Goal: Transaction & Acquisition: Purchase product/service

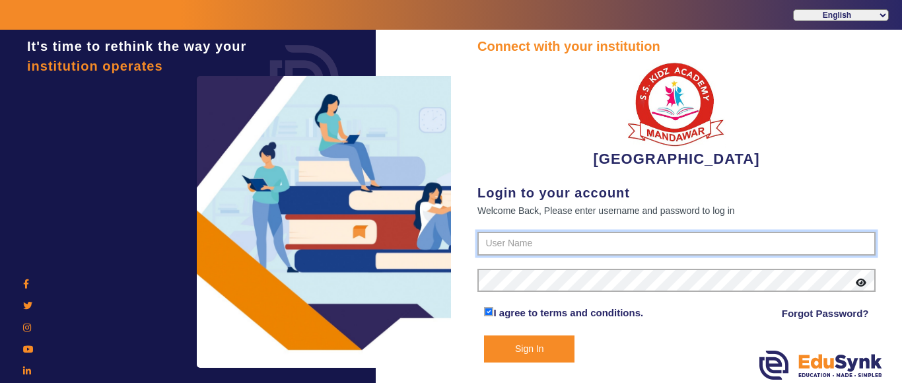
type input "9928895959"
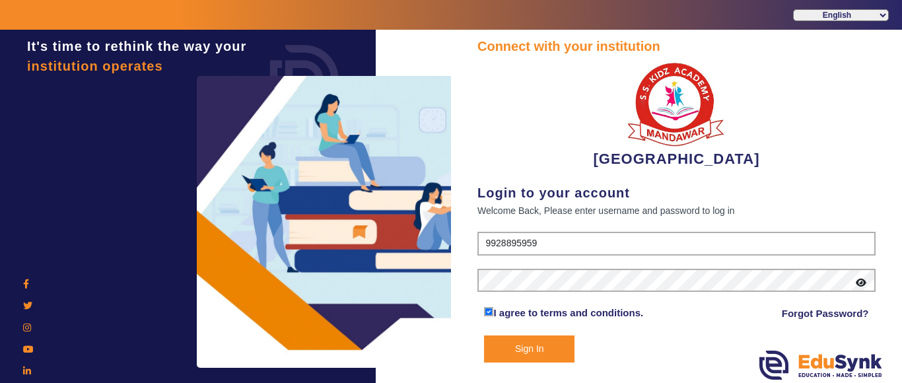
click at [533, 355] on button "Sign In" at bounding box center [529, 348] width 90 height 27
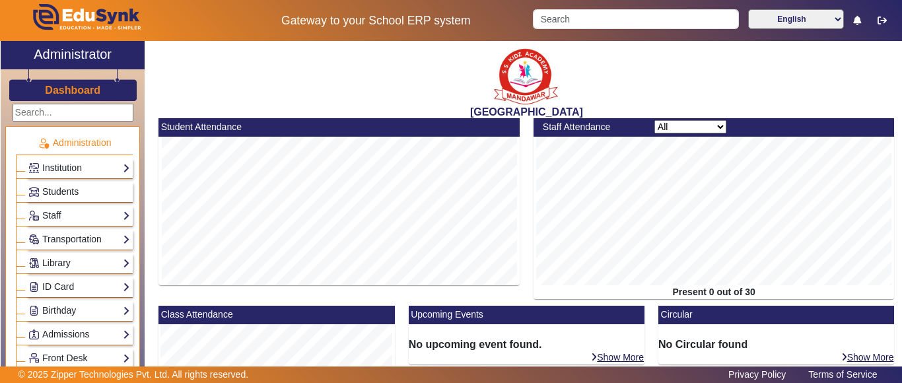
click at [63, 191] on span "Students" at bounding box center [60, 191] width 36 height 11
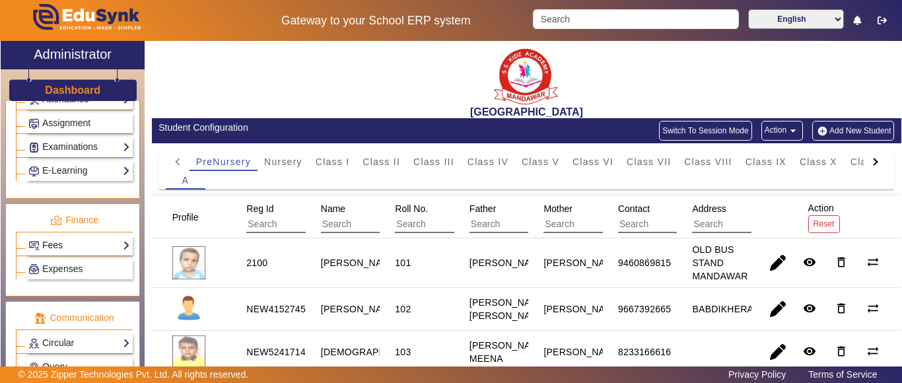
click at [73, 247] on link "Fees" at bounding box center [79, 245] width 102 height 15
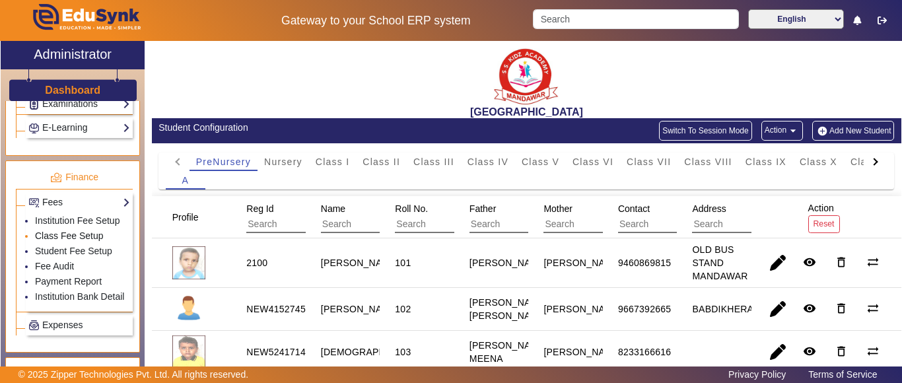
scroll to position [660, 0]
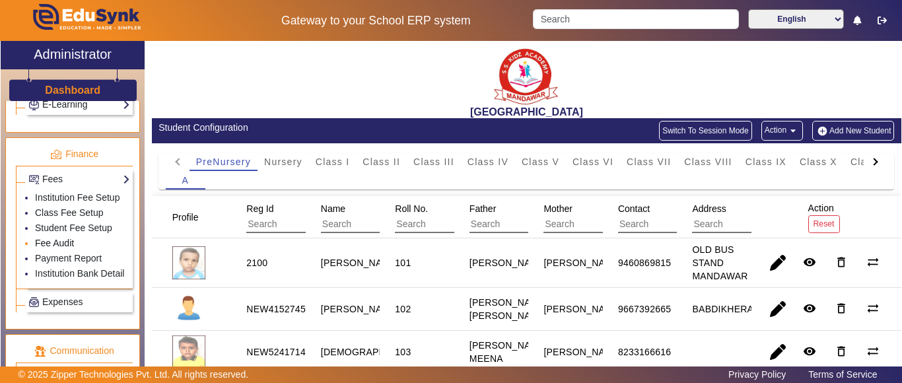
click at [58, 248] on link "Fee Audit" at bounding box center [54, 243] width 39 height 11
click at [599, 20] on input "Search" at bounding box center [635, 19] width 205 height 20
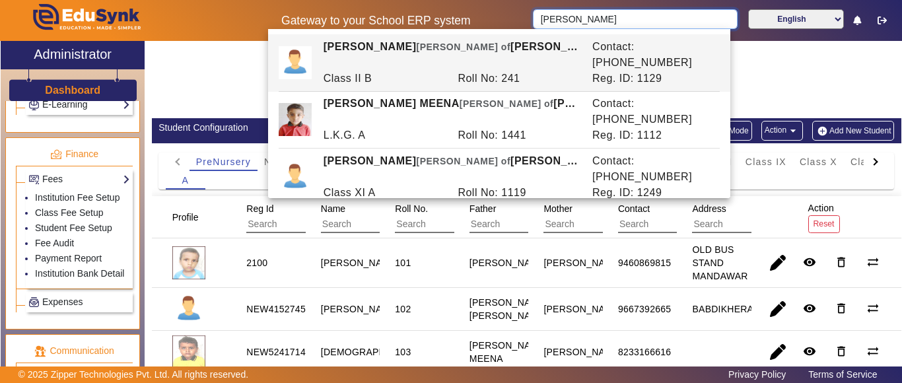
type input "[PERSON_NAME]"
click at [397, 183] on div "A" at bounding box center [526, 180] width 721 height 18
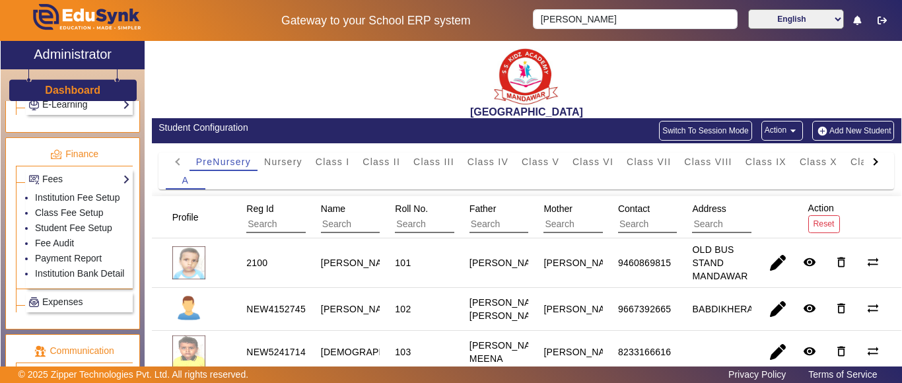
click at [870, 161] on div at bounding box center [873, 161] width 7 height 7
click at [863, 161] on mat-tab-header "PreNursery Nursery Class I Class II Class III Class IV Class V Class VI Class V…" at bounding box center [526, 161] width 721 height 18
click at [783, 161] on span "L.K.G." at bounding box center [783, 161] width 31 height 9
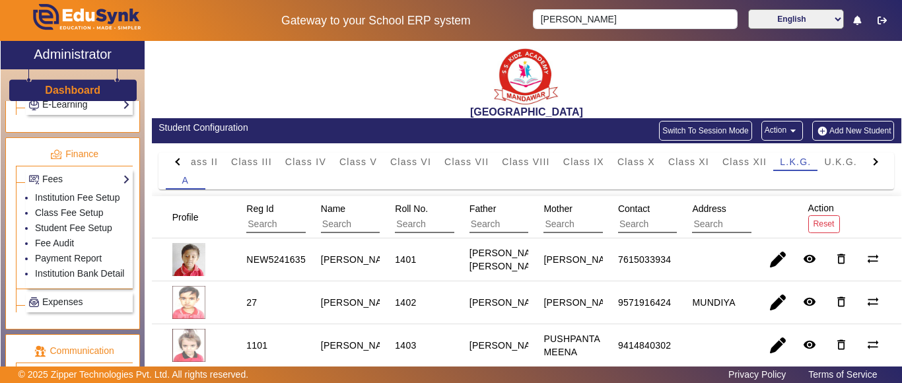
click at [348, 225] on input "text" at bounding box center [380, 224] width 118 height 17
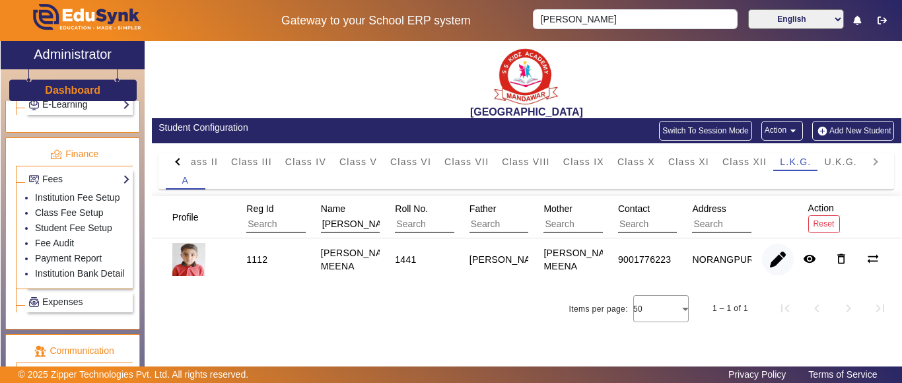
type input "[PERSON_NAME]"
click at [783, 256] on span "button" at bounding box center [778, 260] width 32 height 32
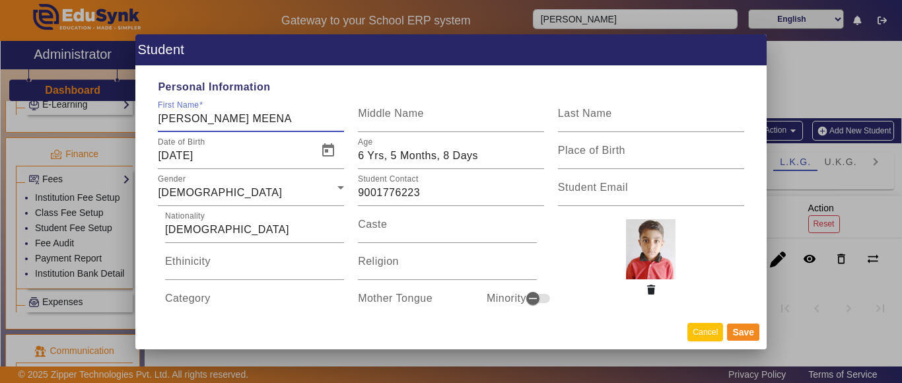
click at [691, 334] on button "Cancel" at bounding box center [705, 332] width 36 height 18
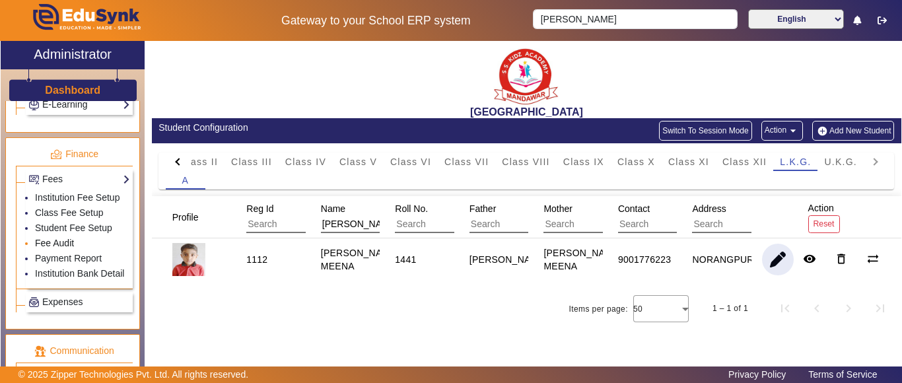
click at [51, 248] on link "Fee Audit" at bounding box center [54, 243] width 39 height 11
click at [56, 248] on link "Fee Audit" at bounding box center [54, 243] width 39 height 11
click at [74, 251] on li "Fee Audit" at bounding box center [82, 243] width 95 height 15
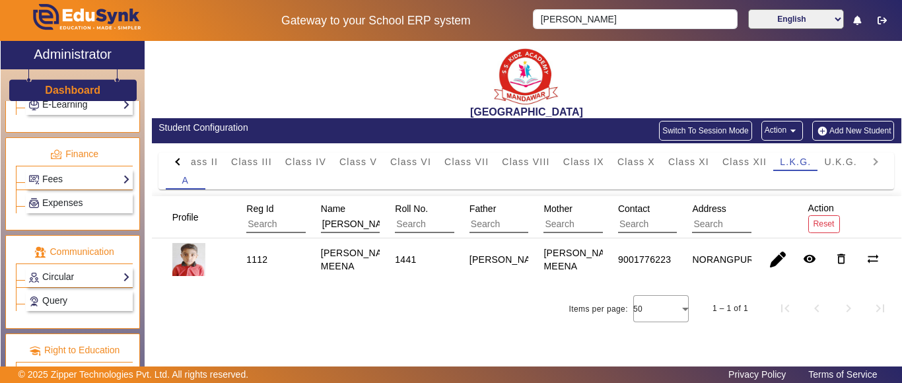
click at [67, 255] on p "Communication" at bounding box center [74, 252] width 117 height 14
click at [55, 172] on link "Fees" at bounding box center [79, 179] width 102 height 15
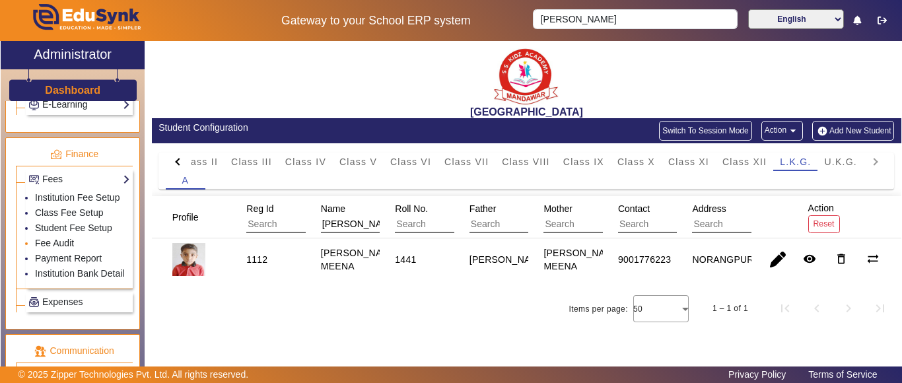
click at [61, 248] on link "Fee Audit" at bounding box center [54, 243] width 39 height 11
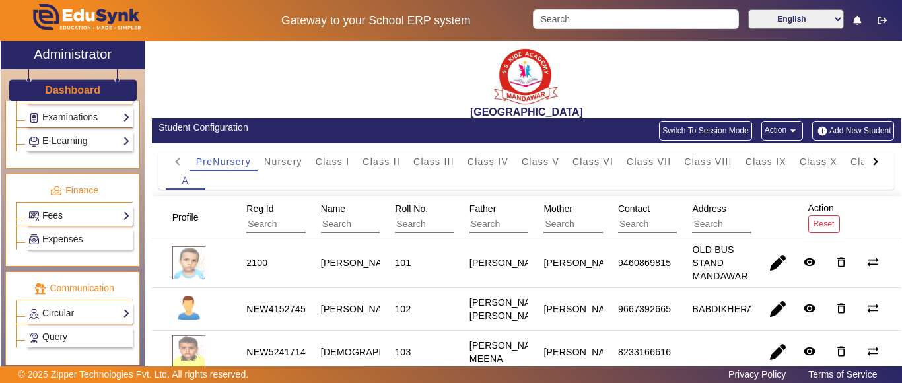
scroll to position [660, 0]
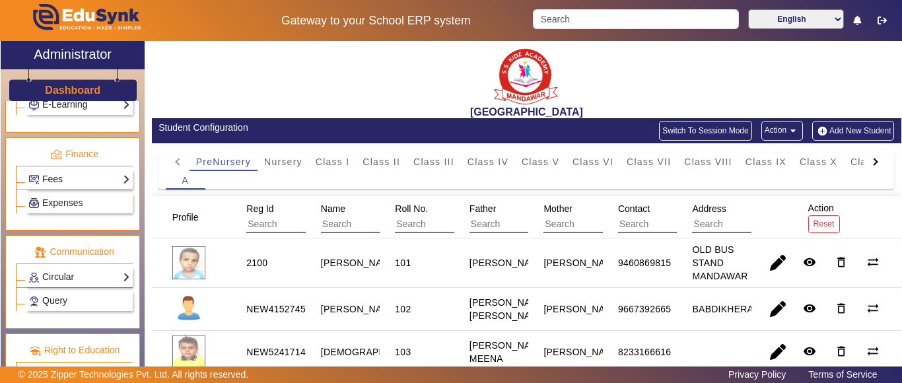
click at [57, 174] on link "Fees" at bounding box center [79, 179] width 102 height 15
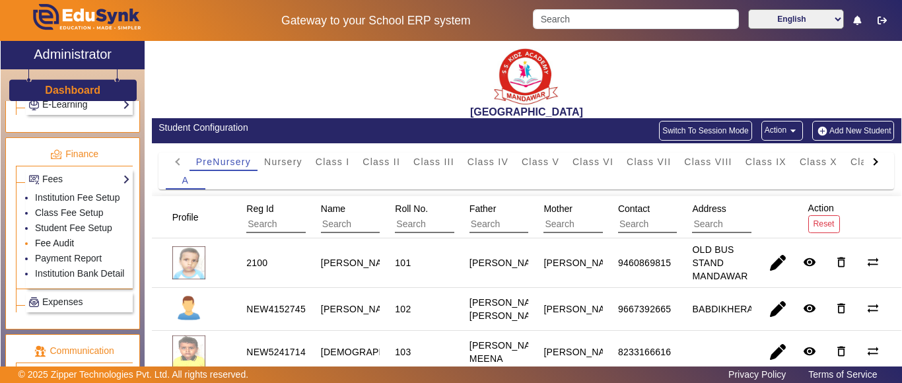
click at [51, 248] on link "Fee Audit" at bounding box center [54, 243] width 39 height 11
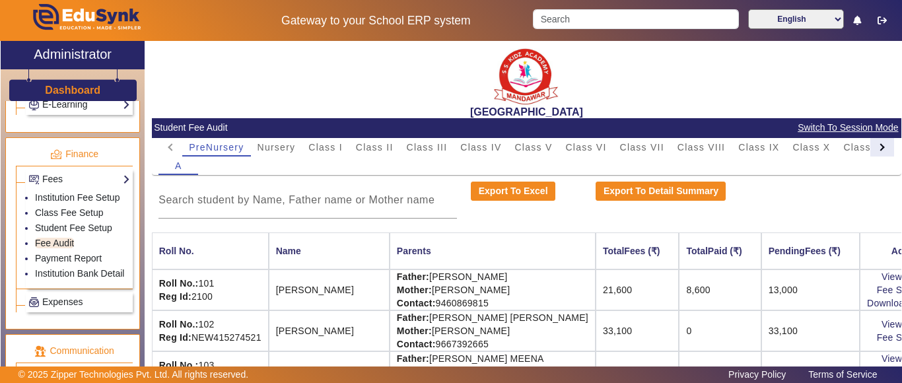
click at [871, 150] on div at bounding box center [882, 147] width 24 height 18
click at [871, 150] on mat-tab-header "PreNursery Nursery Class I Class II Class III Class IV Class V Class VI Class V…" at bounding box center [525, 147] width 735 height 18
click at [801, 145] on span "L.K.G." at bounding box center [790, 147] width 31 height 9
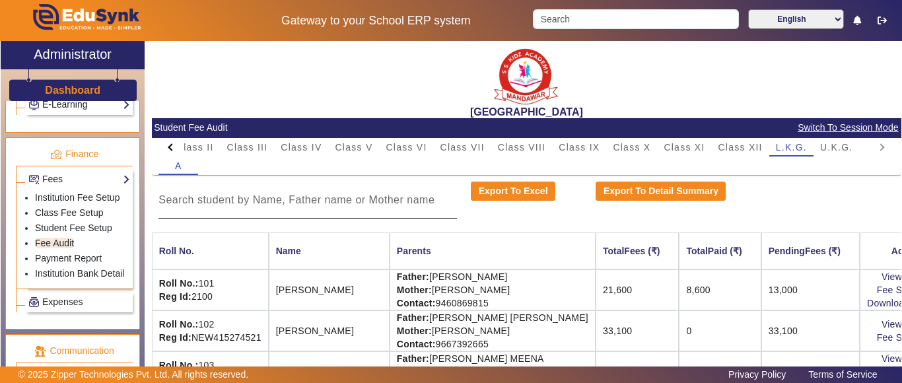
click at [309, 202] on input at bounding box center [307, 200] width 298 height 16
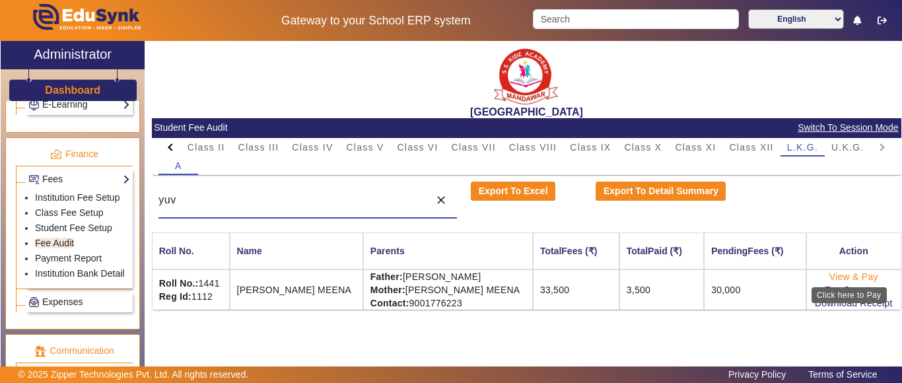
type input "yuv"
click at [843, 275] on link "View & Pay" at bounding box center [853, 276] width 49 height 11
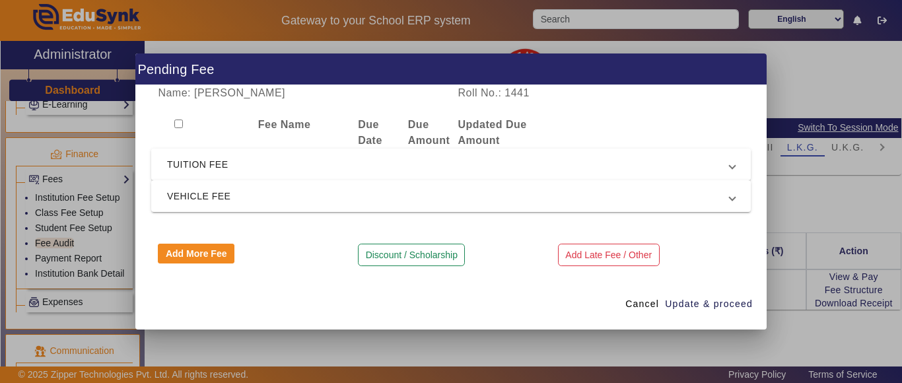
click at [224, 162] on span "TUITION FEE" at bounding box center [448, 164] width 562 height 16
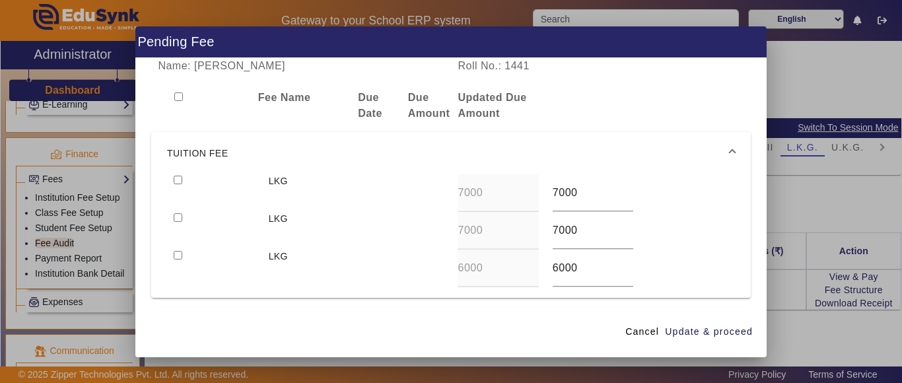
click at [176, 178] on input "checkbox" at bounding box center [178, 180] width 9 height 9
checkbox input "true"
click at [180, 217] on input "checkbox" at bounding box center [178, 217] width 9 height 9
checkbox input "true"
click at [727, 331] on span "Update & proceed" at bounding box center [709, 332] width 88 height 14
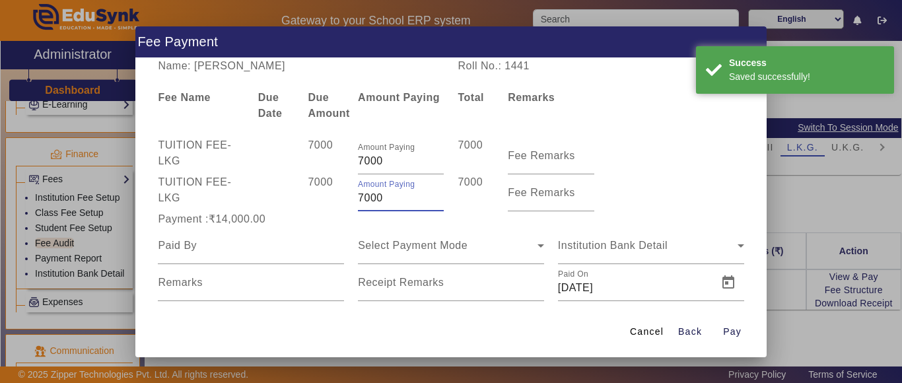
drag, startPoint x: 389, startPoint y: 193, endPoint x: 316, endPoint y: 205, distance: 74.3
click at [316, 205] on div "TUITION FEE - LKG 7000 Amount Paying 7000 7000 Fee Remarks" at bounding box center [450, 192] width 599 height 37
type input "4000"
click at [316, 205] on div "7000" at bounding box center [326, 192] width 50 height 37
click at [260, 239] on div at bounding box center [251, 245] width 186 height 37
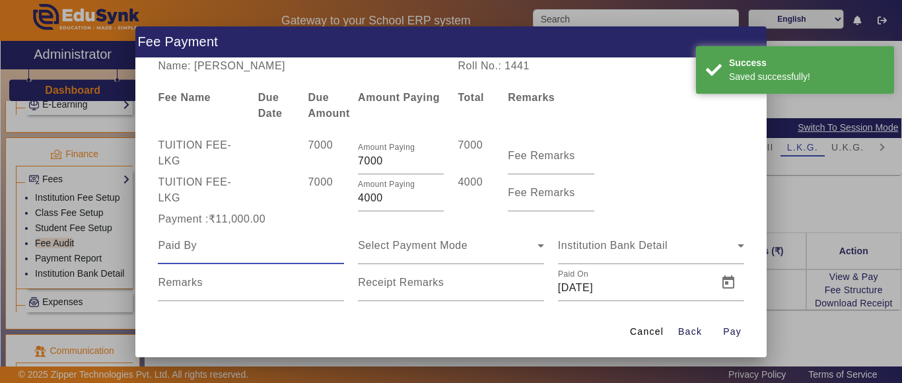
click at [247, 249] on input at bounding box center [251, 246] width 186 height 16
drag, startPoint x: 247, startPoint y: 249, endPoint x: 246, endPoint y: 263, distance: 14.0
click at [247, 251] on input at bounding box center [251, 246] width 186 height 16
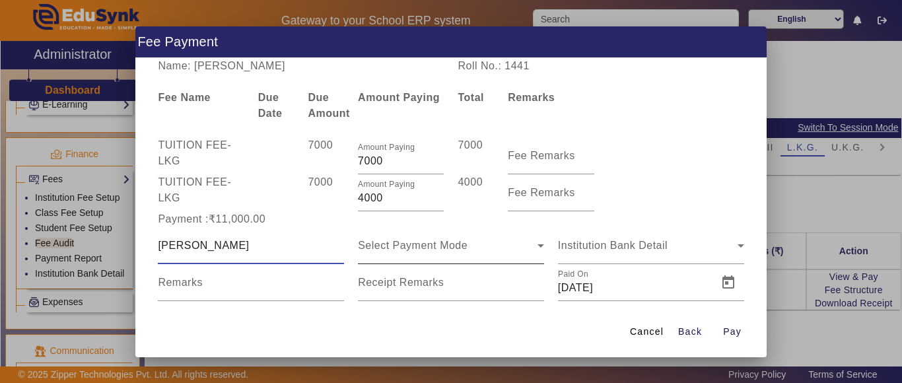
type input "[PERSON_NAME]"
click at [453, 245] on span "Select Payment Mode" at bounding box center [413, 245] width 110 height 11
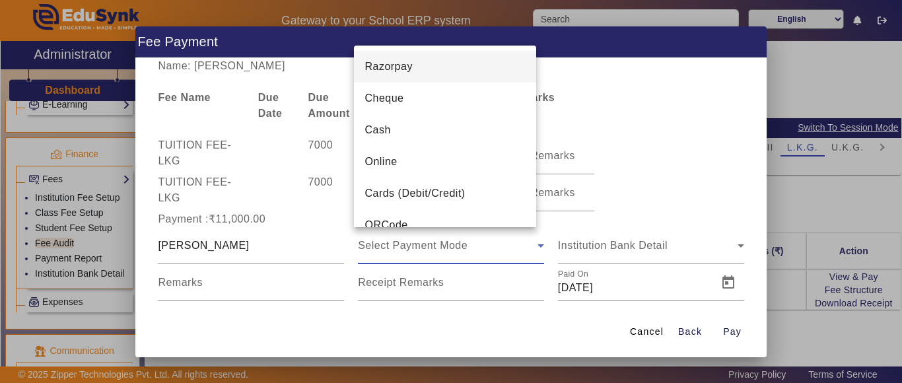
click at [399, 158] on mat-option "Online" at bounding box center [445, 162] width 182 height 32
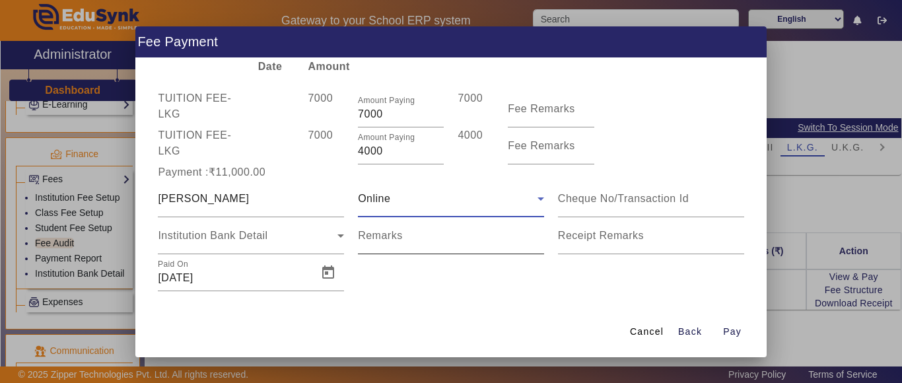
scroll to position [60, 0]
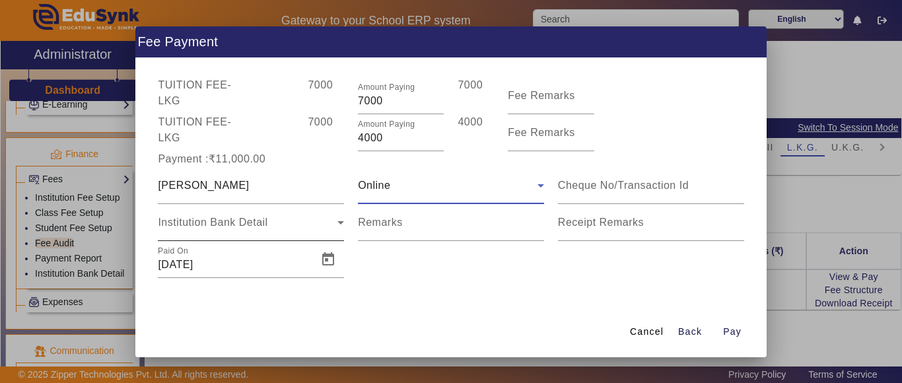
click at [216, 225] on span "Institution Bank Detail" at bounding box center [213, 221] width 110 height 11
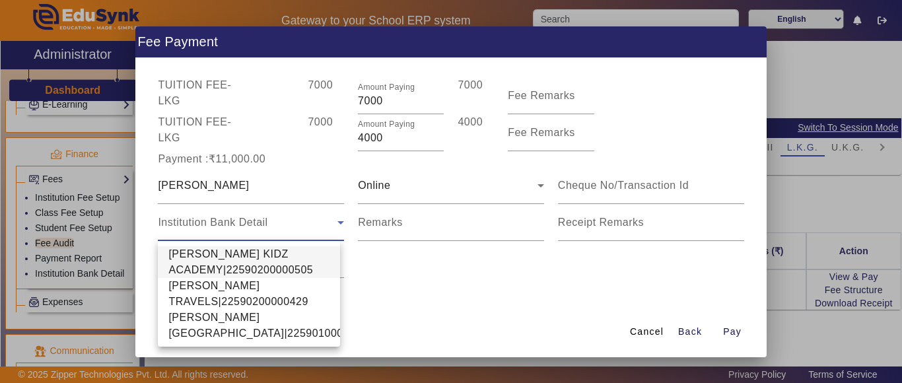
click at [214, 260] on span "SHRI SHYAM KIDZ ACADEMY|22590200000505" at bounding box center [248, 262] width 161 height 32
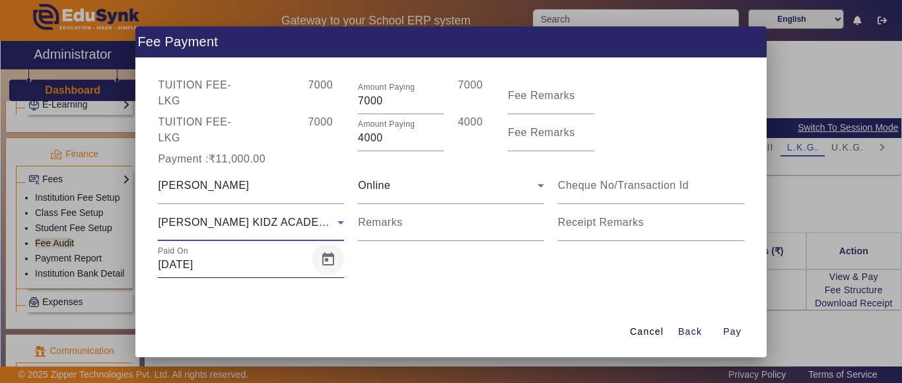
click at [328, 261] on span "Open calendar" at bounding box center [328, 260] width 32 height 32
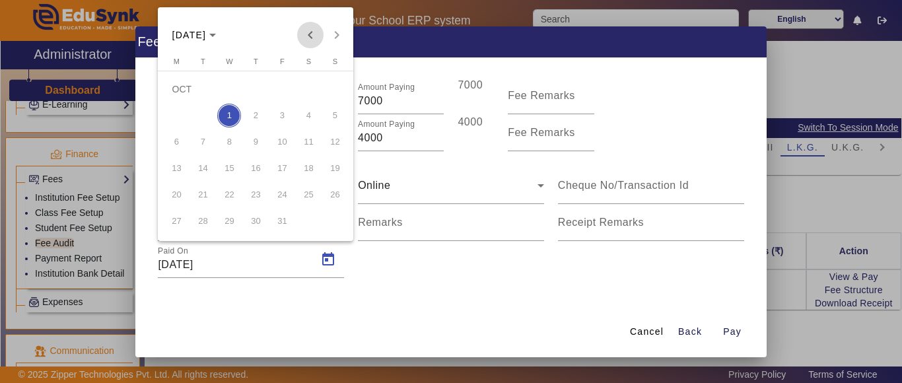
click at [311, 33] on span "Previous month" at bounding box center [310, 35] width 26 height 26
click at [311, 32] on span "Previous month" at bounding box center [310, 35] width 26 height 26
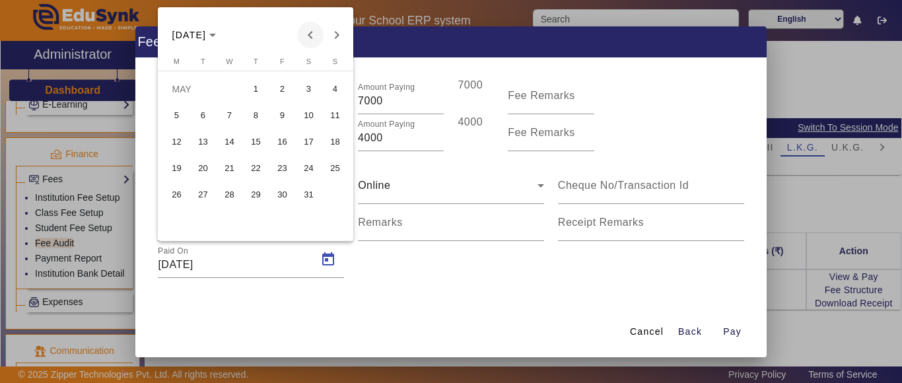
click at [310, 34] on span "Previous month" at bounding box center [310, 35] width 26 height 26
click at [202, 165] on span "15" at bounding box center [203, 168] width 24 height 24
type input "15/04/2025"
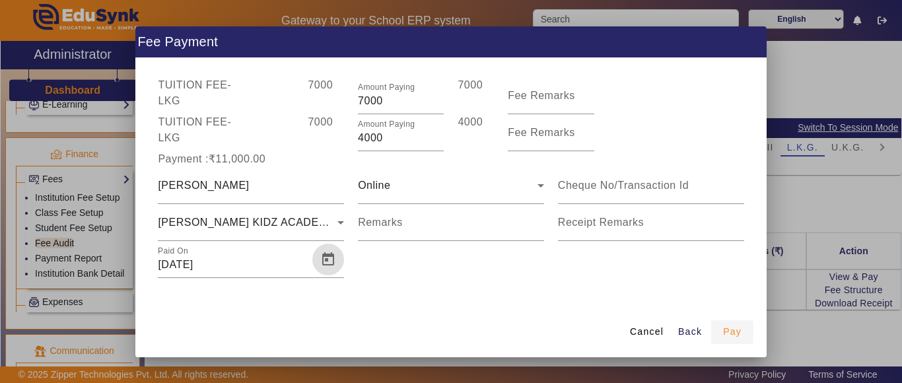
click at [734, 329] on span "Pay" at bounding box center [732, 332] width 18 height 14
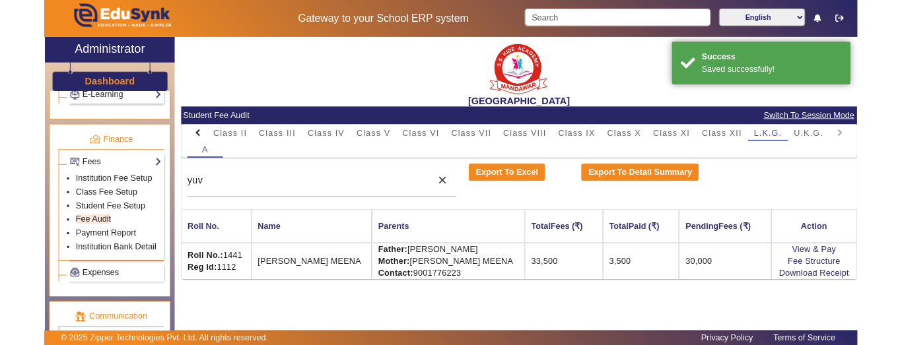
scroll to position [0, 0]
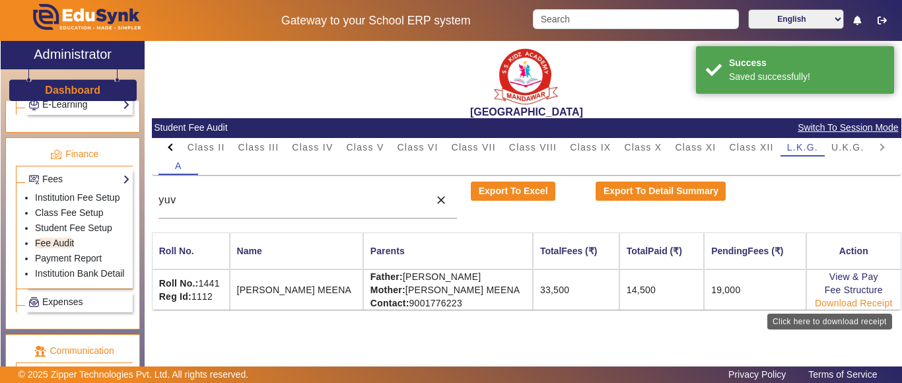
click at [842, 302] on link "Download Receipt" at bounding box center [853, 303] width 78 height 11
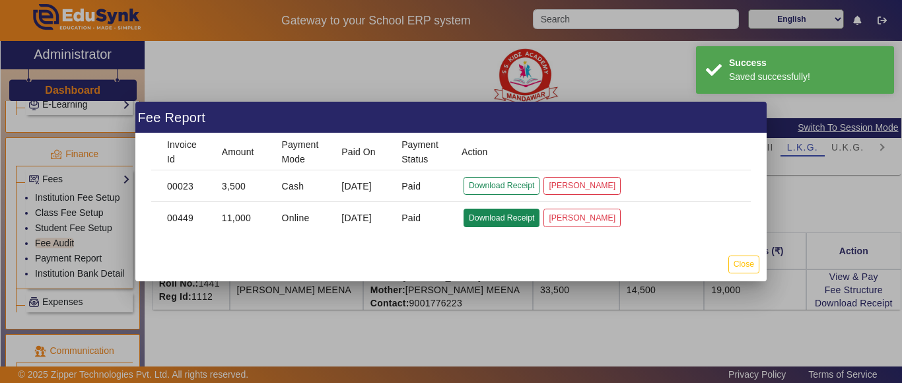
click at [496, 217] on button "Download Receipt" at bounding box center [501, 218] width 76 height 18
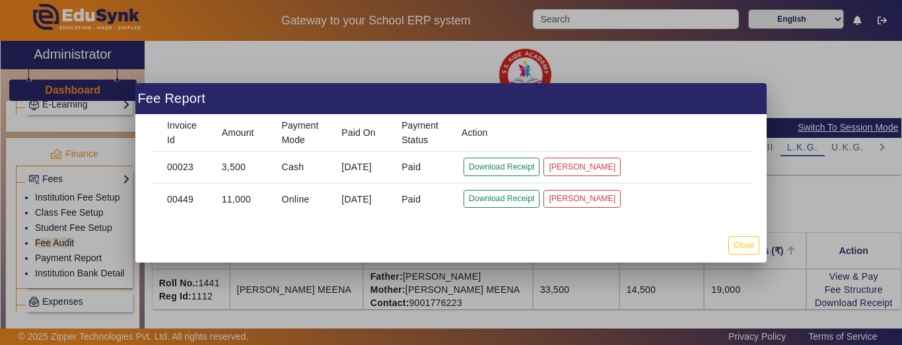
drag, startPoint x: 744, startPoint y: 265, endPoint x: 729, endPoint y: 265, distance: 15.2
click at [744, 265] on div at bounding box center [451, 172] width 902 height 345
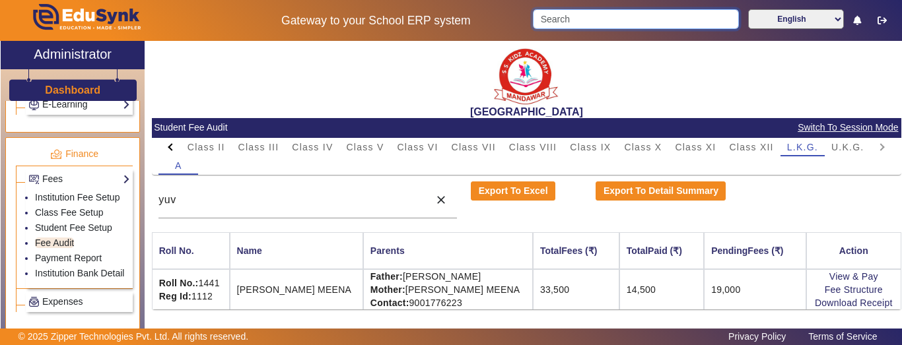
click at [641, 21] on input "Search" at bounding box center [635, 19] width 205 height 20
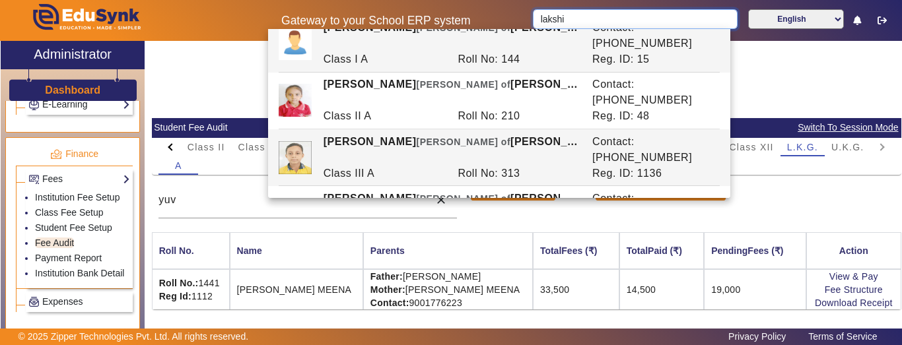
scroll to position [53, 0]
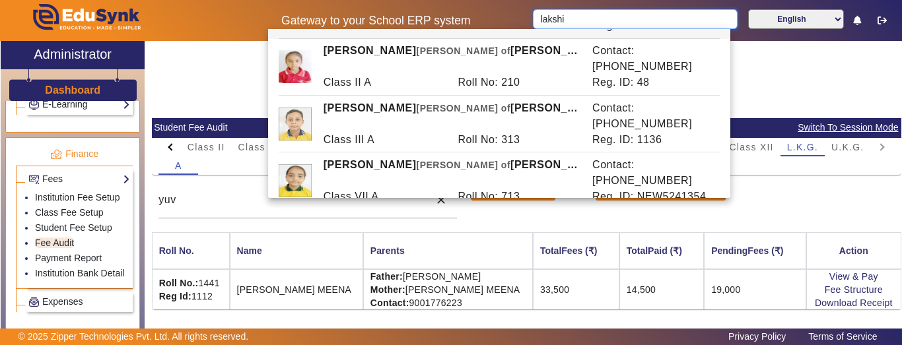
type input "lakshi"
click at [448, 223] on mat-card-content "PreNursery Nursery Class I Class II Class III Class IV Class V Class VI Class V…" at bounding box center [526, 224] width 749 height 172
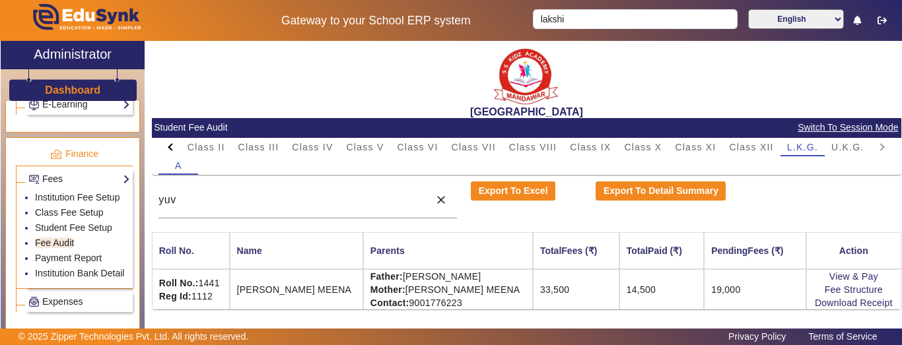
click at [166, 148] on div at bounding box center [170, 147] width 24 height 18
click at [166, 148] on mat-tab-header "PreNursery Nursery Class I Class II Class III Class IV Class V Class VI Class V…" at bounding box center [525, 147] width 735 height 18
click at [277, 143] on span "Nursery" at bounding box center [276, 147] width 38 height 9
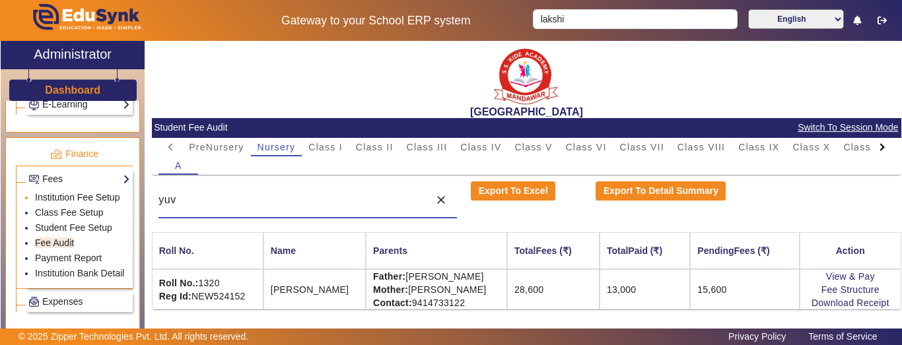
drag, startPoint x: 258, startPoint y: 197, endPoint x: 39, endPoint y: 197, distance: 219.1
click at [39, 197] on div "X Administrator Dashboard Administration Institution Institution Details Sessio…" at bounding box center [451, 205] width 900 height 328
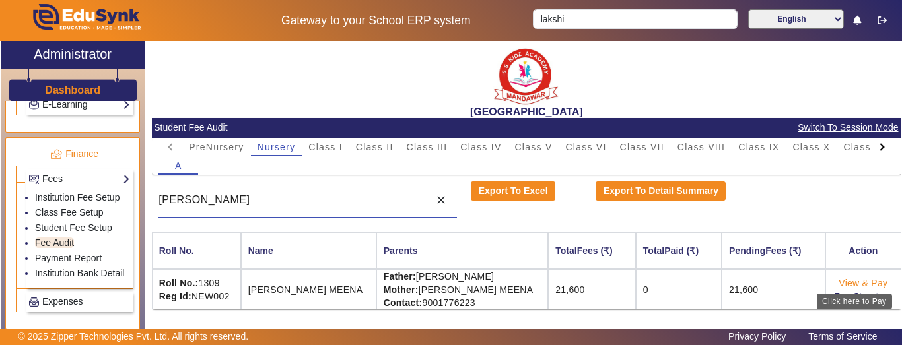
type input "lakshita"
click at [844, 284] on link "View & Pay" at bounding box center [862, 283] width 49 height 11
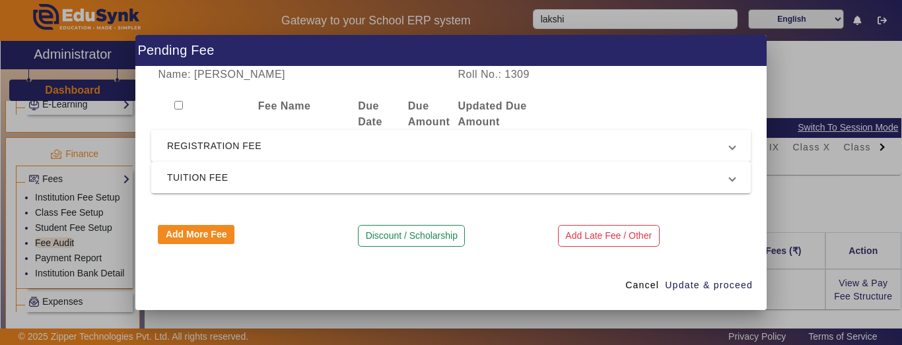
click at [279, 133] on mat-expansion-panel-header "REGISTRATION FEE" at bounding box center [450, 146] width 599 height 32
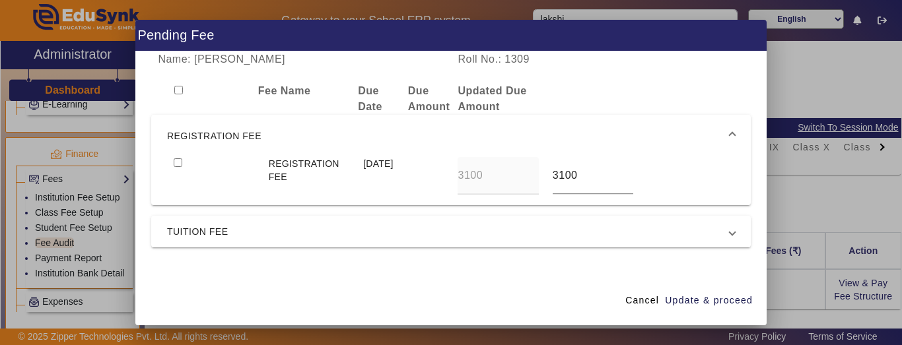
click at [180, 163] on input "checkbox" at bounding box center [178, 162] width 9 height 9
checkbox input "true"
click at [220, 234] on span "TUITION FEE" at bounding box center [448, 232] width 562 height 16
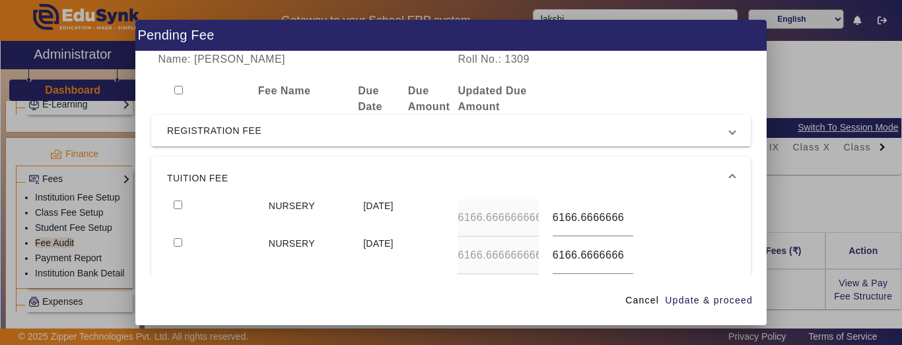
click at [176, 205] on input "checkbox" at bounding box center [178, 205] width 9 height 9
checkbox input "true"
type input "6500"
click at [174, 238] on input "checkbox" at bounding box center [178, 242] width 9 height 9
checkbox input "true"
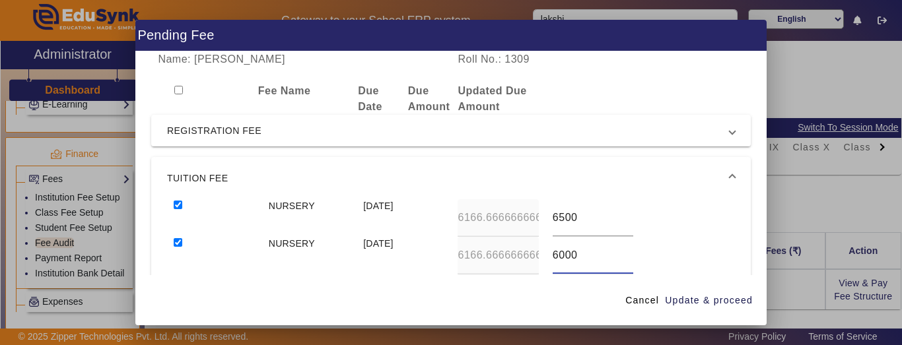
type input "6000"
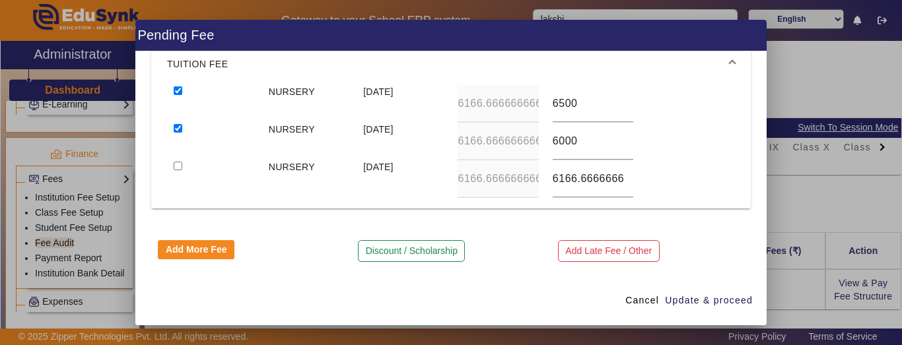
click at [174, 162] on input "checkbox" at bounding box center [178, 166] width 9 height 9
checkbox input "true"
type input "6000"
click at [695, 298] on span "Update & proceed" at bounding box center [709, 301] width 88 height 14
type input "6500"
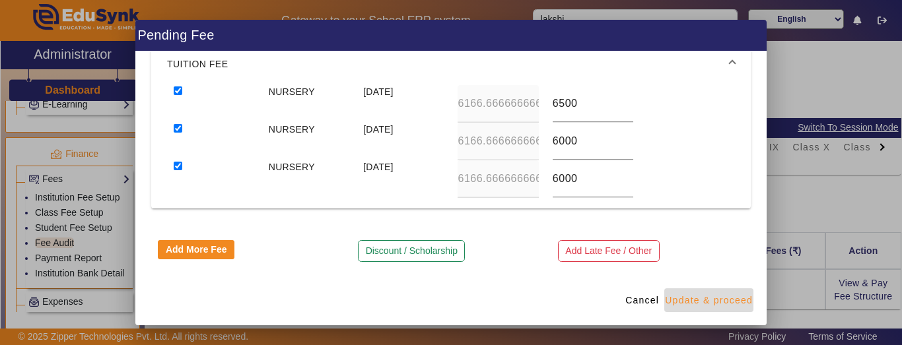
type input "6000"
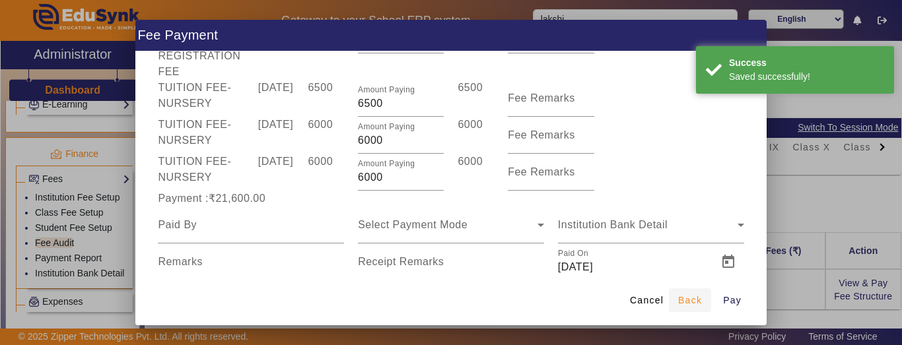
click at [682, 302] on span "Back" at bounding box center [690, 301] width 24 height 14
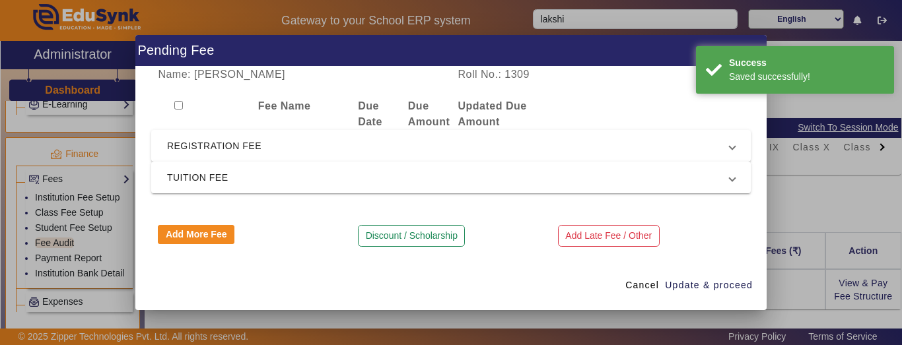
scroll to position [0, 0]
click at [213, 145] on span "REGISTRATION FEE" at bounding box center [448, 146] width 562 height 16
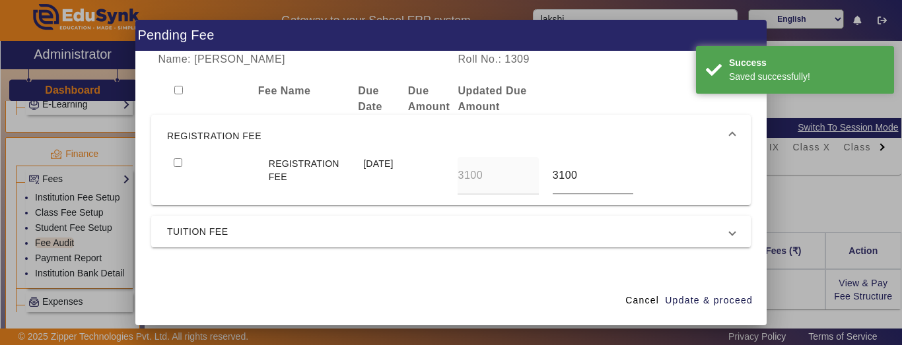
click at [178, 162] on input "checkbox" at bounding box center [178, 162] width 9 height 9
checkbox input "true"
click at [187, 231] on span "TUITION FEE" at bounding box center [448, 232] width 562 height 16
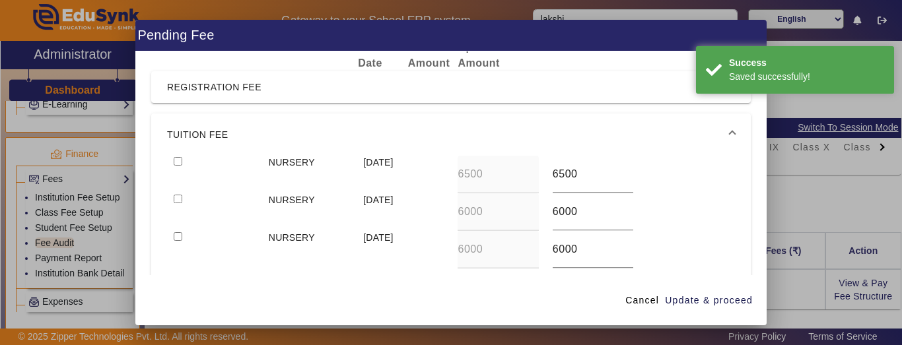
scroll to position [66, 0]
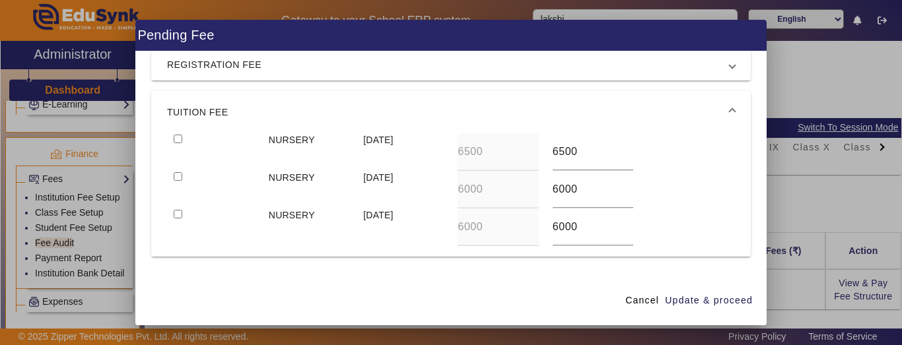
click at [175, 141] on input "checkbox" at bounding box center [178, 139] width 9 height 9
checkbox input "true"
click at [179, 176] on input "checkbox" at bounding box center [178, 176] width 9 height 9
checkbox input "true"
click at [717, 302] on span "Update & proceed" at bounding box center [709, 301] width 88 height 14
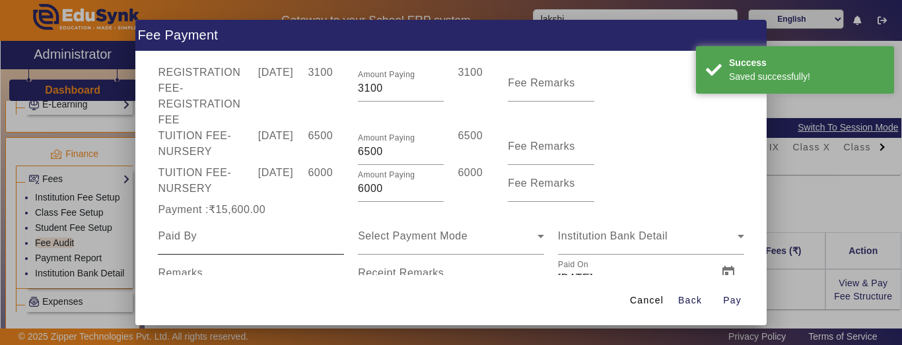
click at [307, 220] on div at bounding box center [251, 236] width 186 height 37
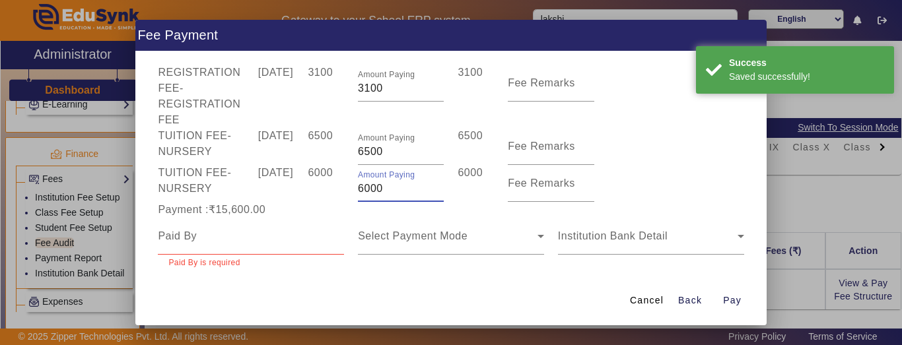
drag, startPoint x: 389, startPoint y: 192, endPoint x: 323, endPoint y: 196, distance: 66.1
click at [323, 196] on div "TUITION FEE - NURSERY 15 Jul 2025 6000 Amount Paying 6000 6000 Fee Remarks" at bounding box center [450, 183] width 599 height 37
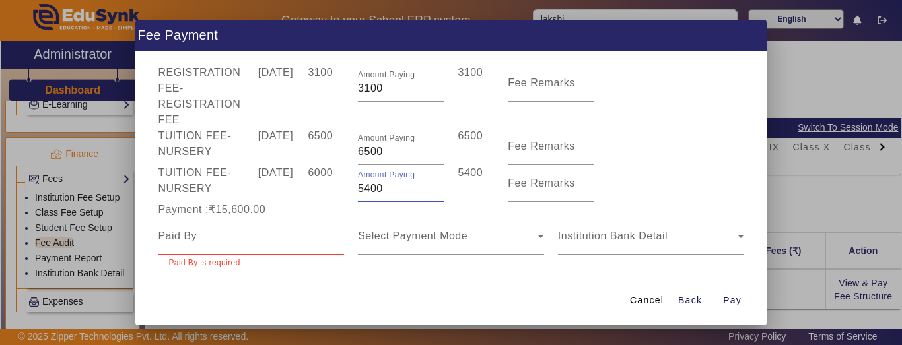
type input "5400"
click at [316, 228] on input at bounding box center [251, 236] width 186 height 16
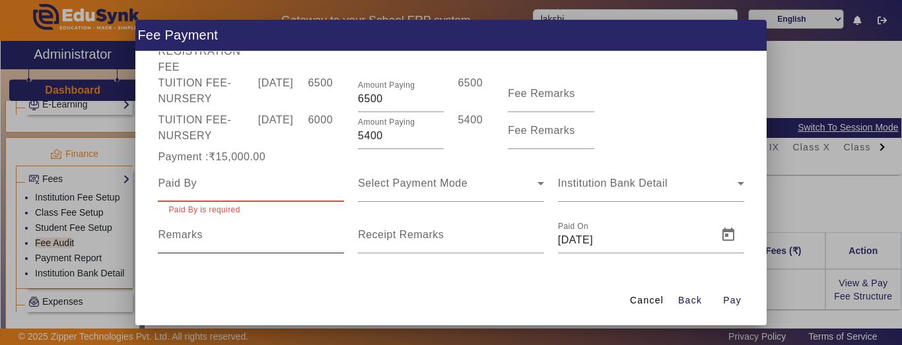
scroll to position [125, 0]
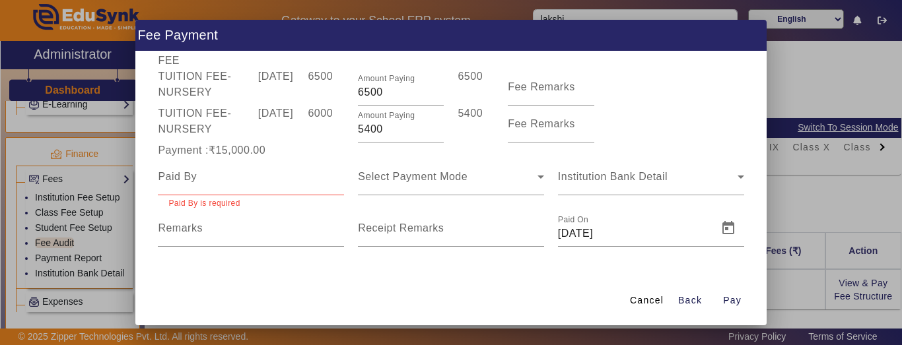
click at [213, 187] on div at bounding box center [251, 176] width 186 height 37
click at [214, 178] on input at bounding box center [251, 177] width 186 height 16
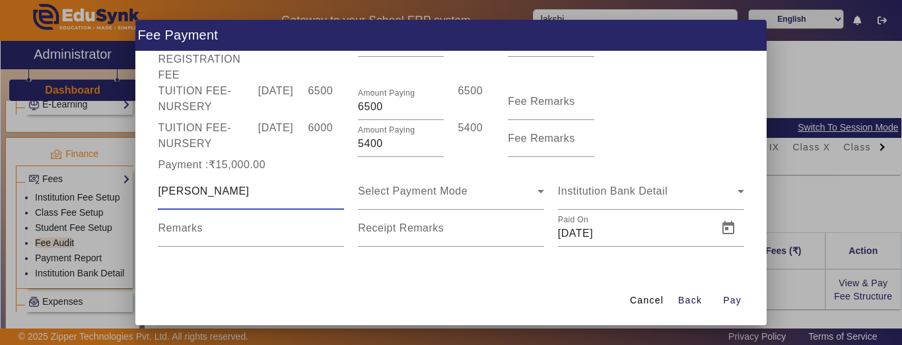
type input "lakshita"
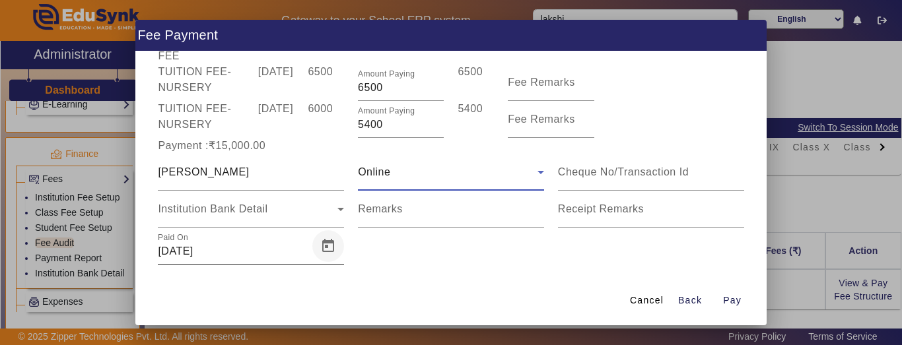
scroll to position [148, 0]
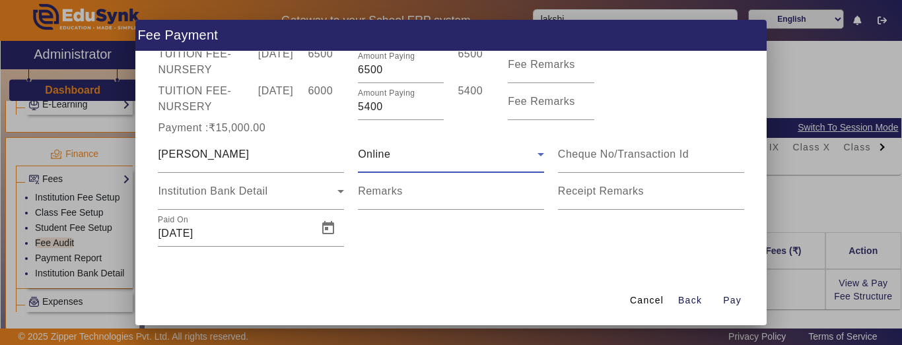
click at [389, 159] on div "Online" at bounding box center [448, 155] width 180 height 16
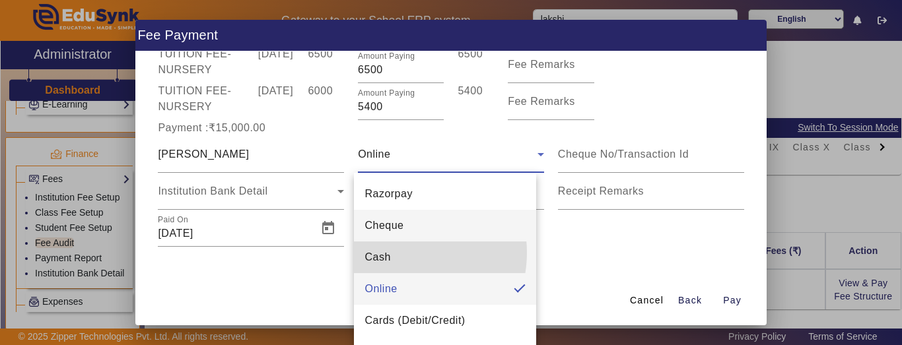
click at [399, 253] on mat-option "Cash" at bounding box center [445, 258] width 182 height 32
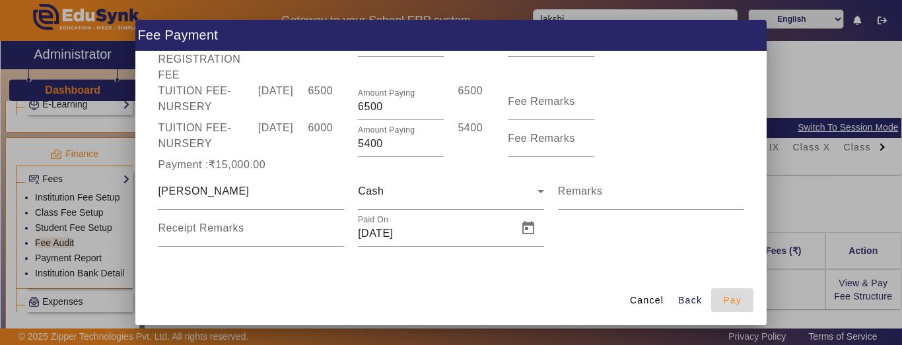
click at [733, 301] on span "Pay" at bounding box center [732, 301] width 18 height 14
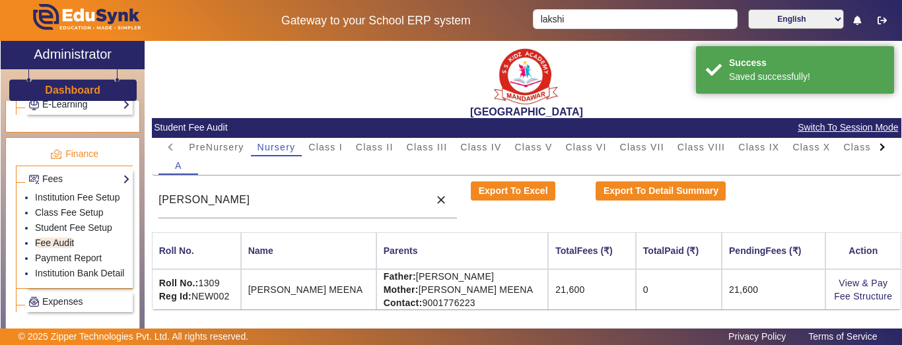
scroll to position [0, 0]
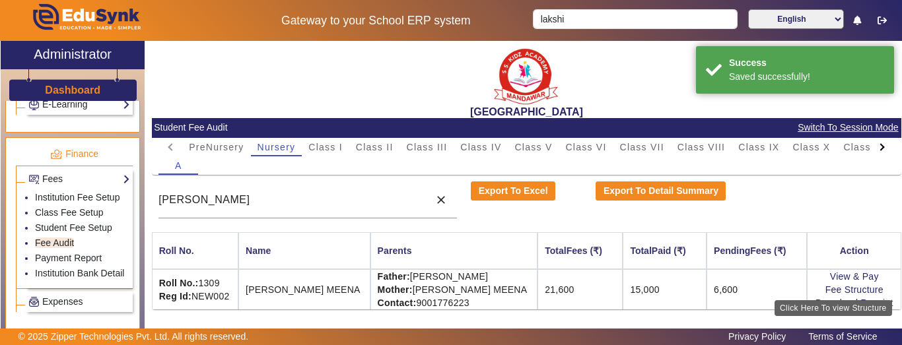
click at [844, 305] on div "Click Here To view Structure" at bounding box center [832, 308] width 117 height 16
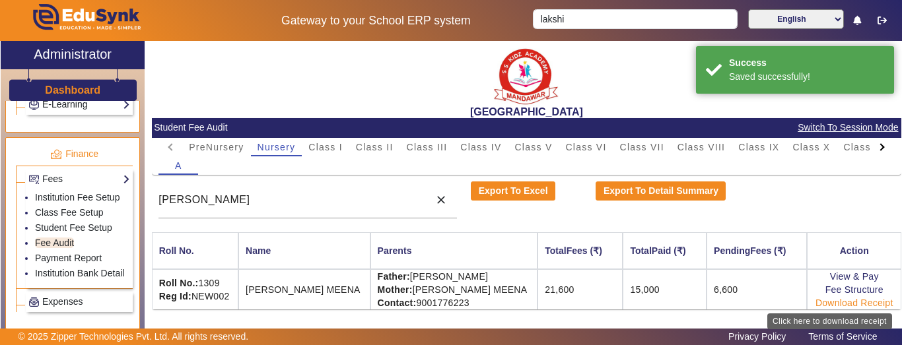
click at [834, 306] on link "Download Receipt" at bounding box center [854, 303] width 78 height 11
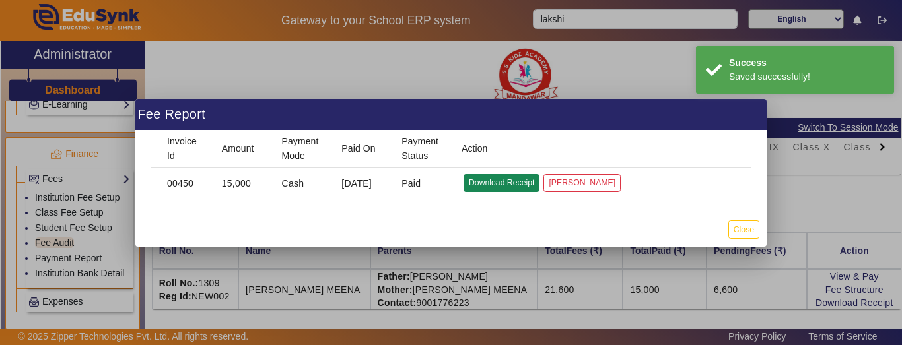
click at [485, 183] on button "Download Receipt" at bounding box center [501, 183] width 76 height 18
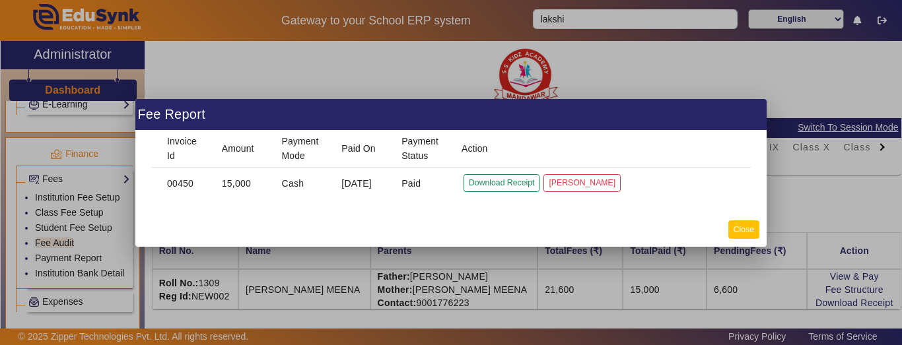
click at [735, 228] on button "Close" at bounding box center [743, 229] width 31 height 18
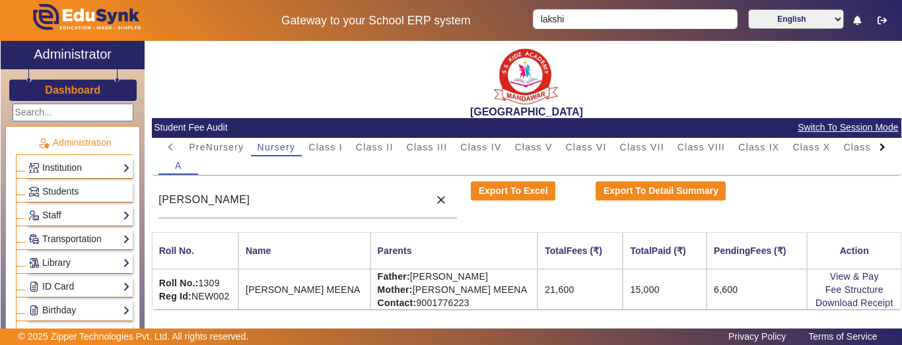
click at [59, 84] on h3 "Dashboard" at bounding box center [72, 90] width 55 height 13
